Goal: Communication & Community: Share content

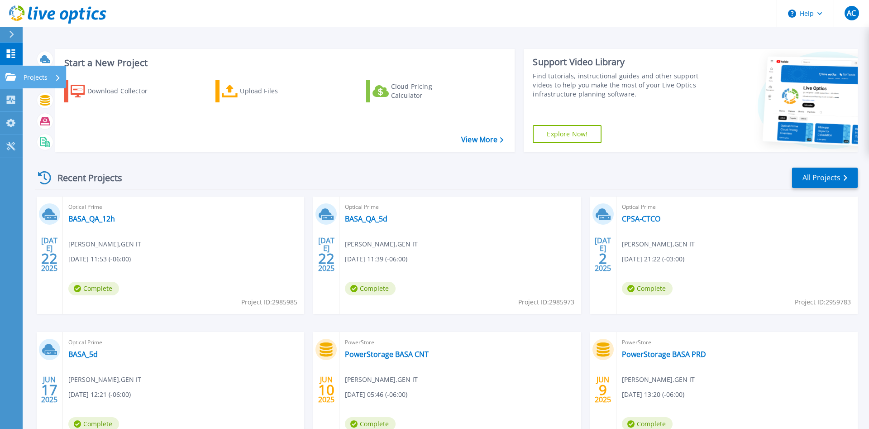
click at [20, 77] on link "Projects Projects" at bounding box center [11, 77] width 23 height 23
click at [640, 220] on link "CPSA-CTCO" at bounding box center [641, 218] width 38 height 9
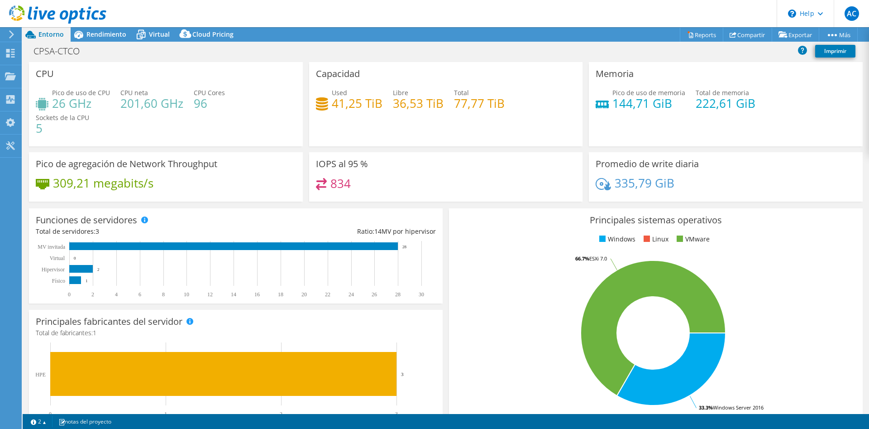
select select "SouthAmerica"
select select "USD"
click at [736, 36] on link "Compartir" at bounding box center [747, 35] width 49 height 14
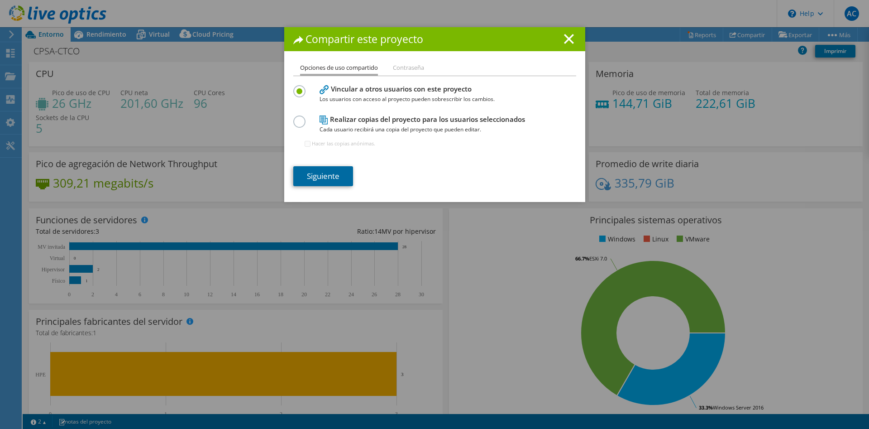
click at [349, 179] on link "Siguiente" at bounding box center [323, 176] width 60 height 20
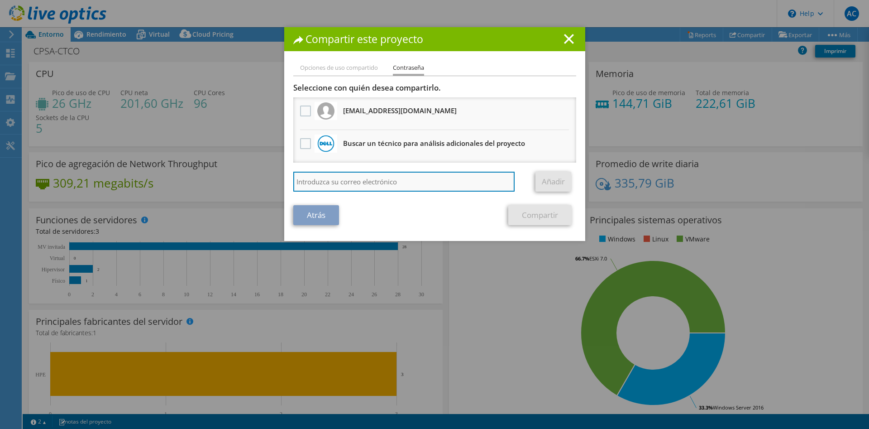
click at [376, 177] on input "search" at bounding box center [404, 182] width 222 height 20
click at [362, 191] on input "gcersosimo" at bounding box center [404, 182] width 222 height 20
type input "gcersosimo@gen-it.com.ar"
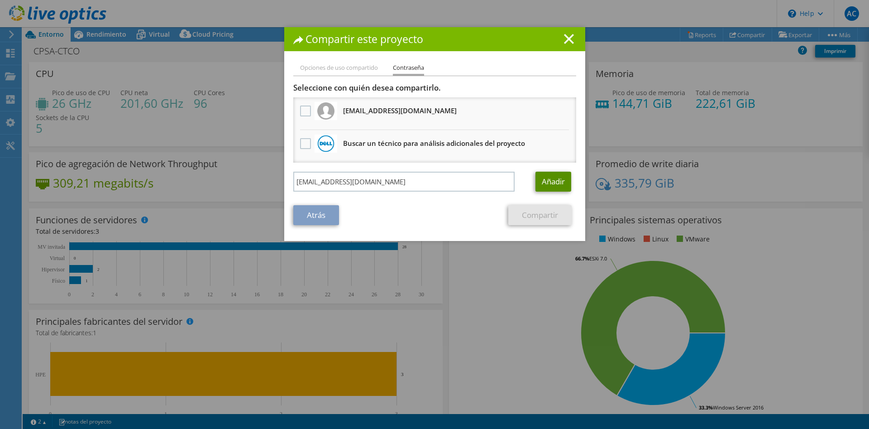
click at [557, 178] on link "Añadir" at bounding box center [553, 182] width 36 height 20
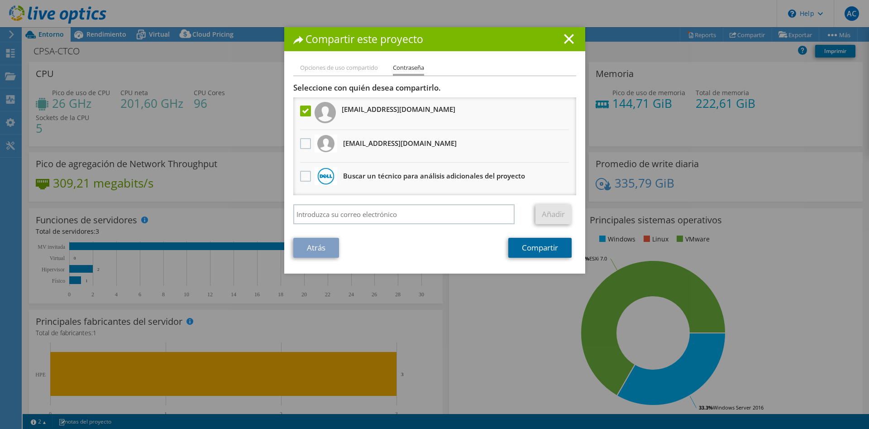
click at [541, 250] on link "Compartir" at bounding box center [539, 248] width 63 height 20
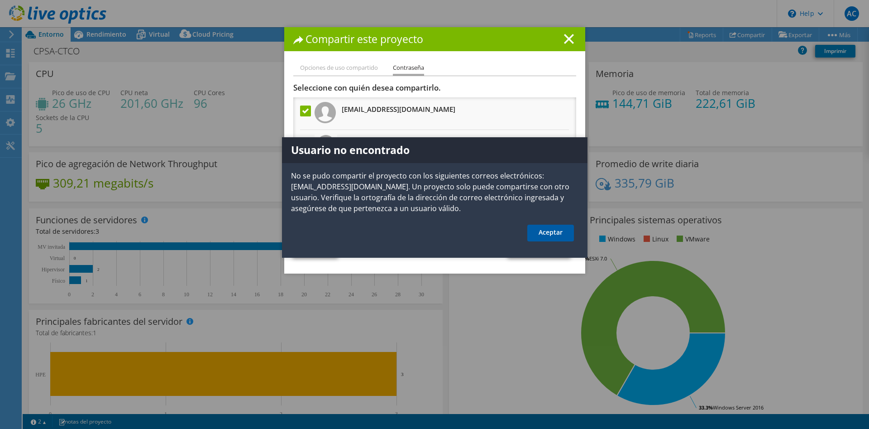
click at [548, 230] on link "Aceptar" at bounding box center [550, 233] width 47 height 17
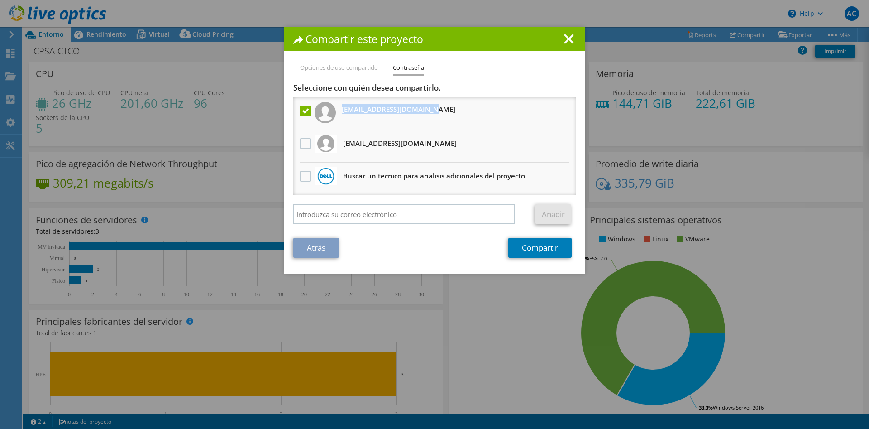
drag, startPoint x: 430, startPoint y: 109, endPoint x: 343, endPoint y: 109, distance: 87.4
click at [343, 109] on li "gcersosimo@gen-it.com.ar" at bounding box center [434, 113] width 283 height 33
copy h3 "gcersosimo@gen-it.com.ar"
click at [329, 249] on link "Atrás" at bounding box center [316, 248] width 46 height 20
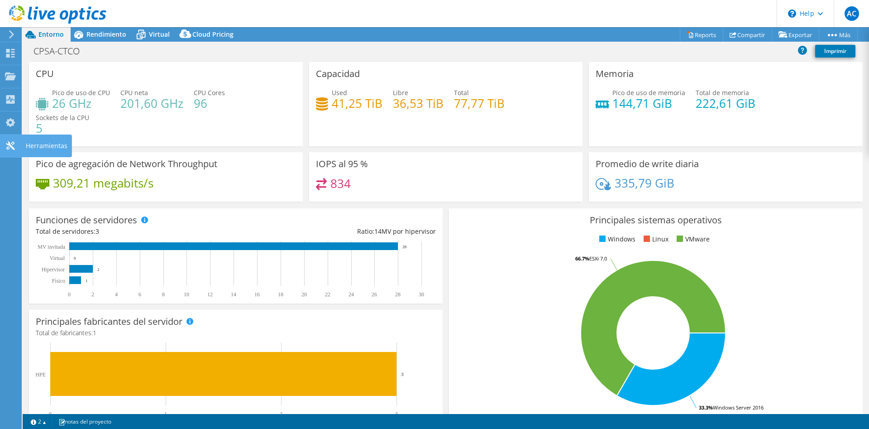
click at [9, 148] on icon at bounding box center [10, 145] width 11 height 9
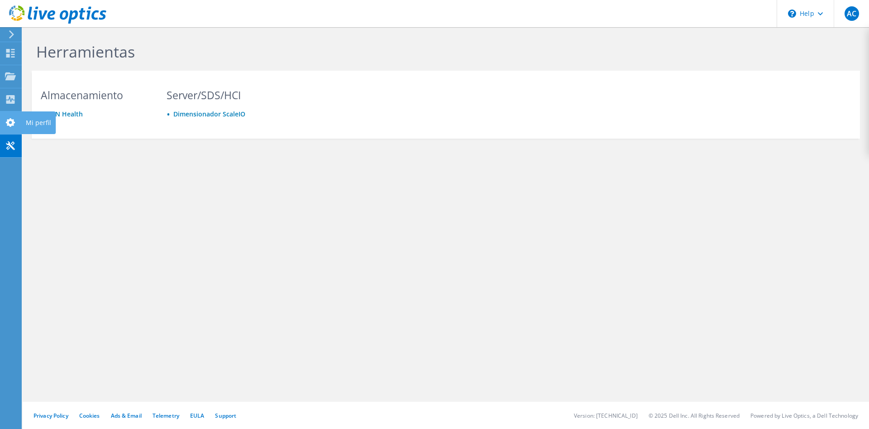
click at [8, 126] on use at bounding box center [10, 122] width 9 height 9
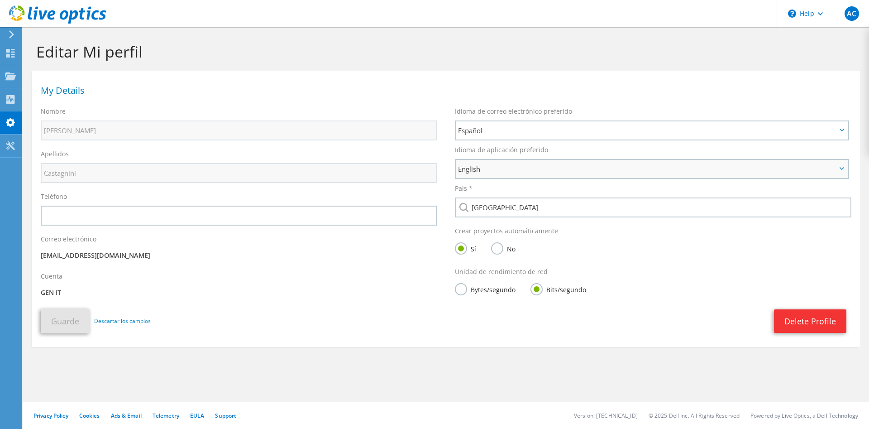
click at [536, 167] on span "English" at bounding box center [647, 168] width 378 height 11
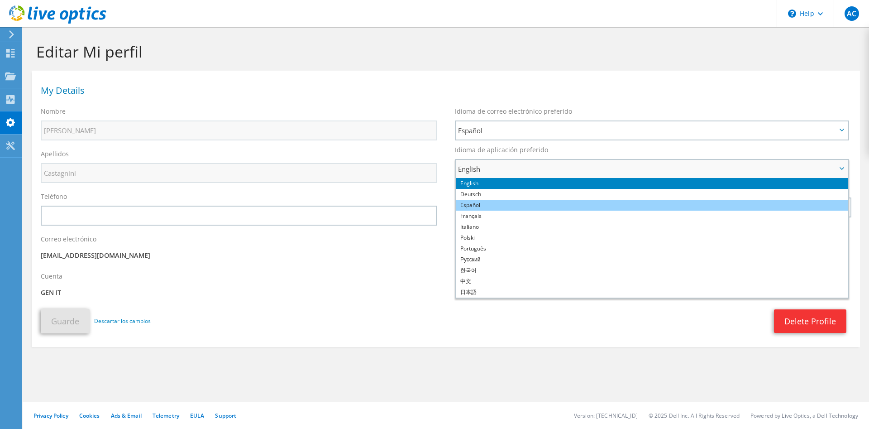
click at [509, 208] on li "Español" at bounding box center [652, 205] width 392 height 11
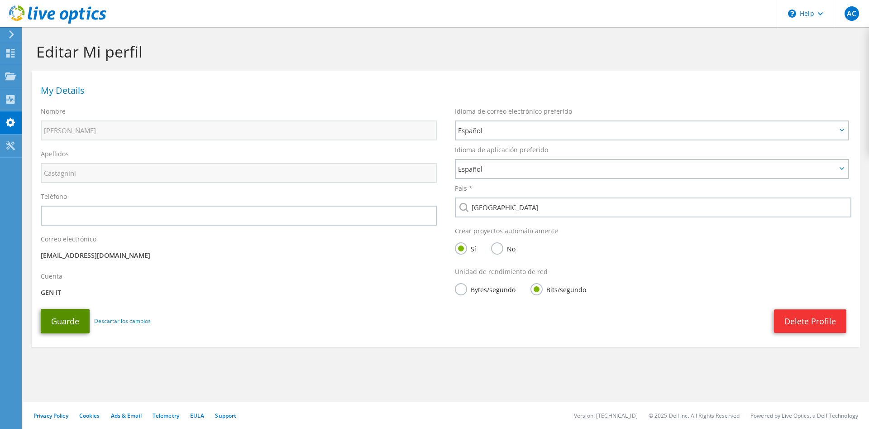
click at [63, 321] on button "Guarde" at bounding box center [65, 321] width 49 height 24
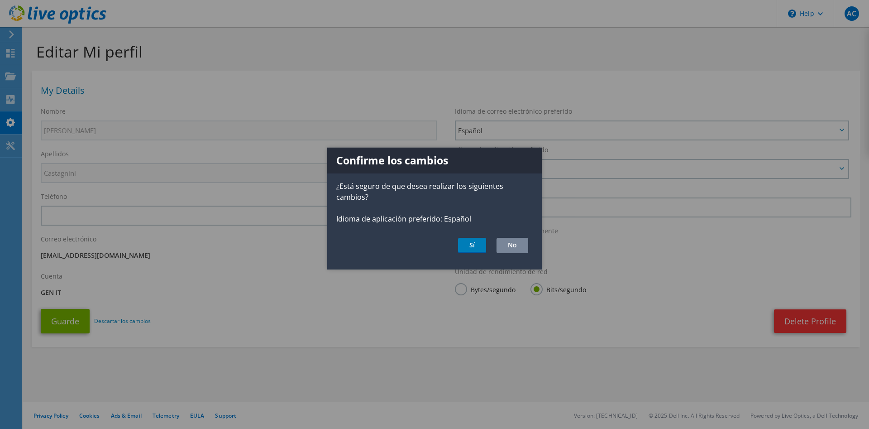
click at [505, 240] on button "No" at bounding box center [513, 244] width 32 height 15
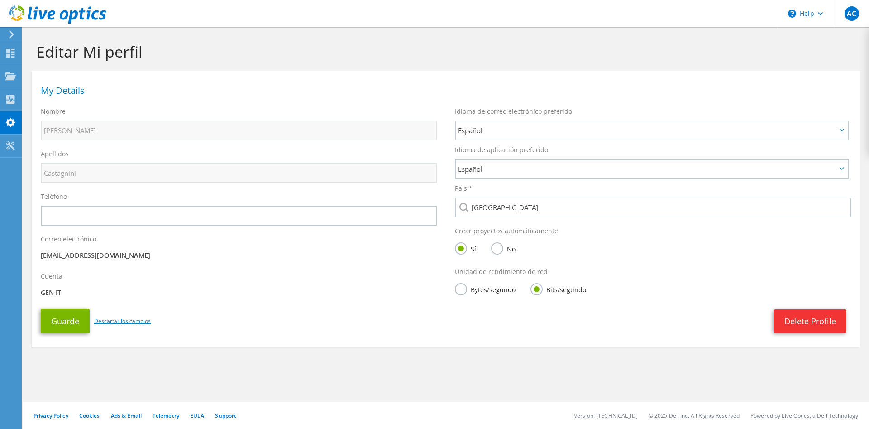
click at [114, 322] on link "Descartar los cambios" at bounding box center [122, 321] width 57 height 10
